Goal: Navigation & Orientation: Find specific page/section

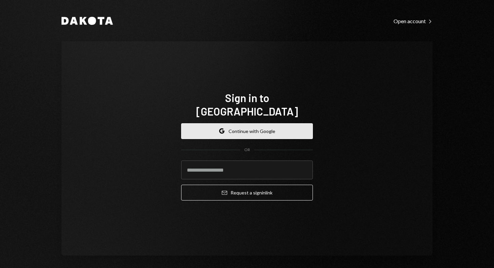
click at [247, 123] on button "Google Continue with Google" at bounding box center [247, 131] width 132 height 16
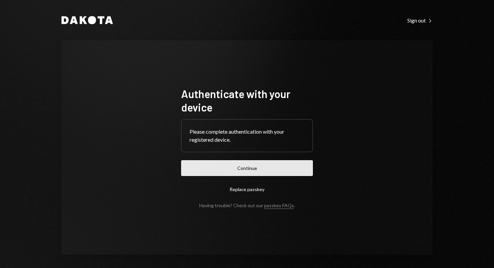
click at [266, 169] on button "Continue" at bounding box center [247, 168] width 132 height 16
